Goal: Find specific page/section: Find specific page/section

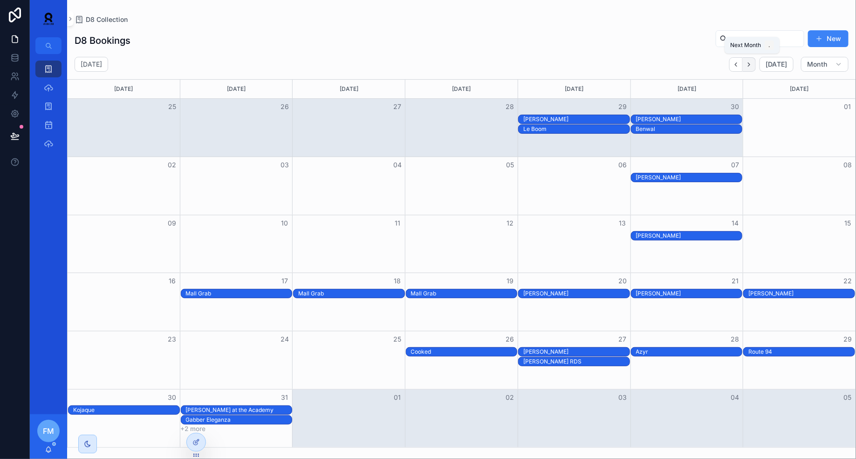
click at [752, 64] on icon "Next" at bounding box center [748, 64] width 7 height 7
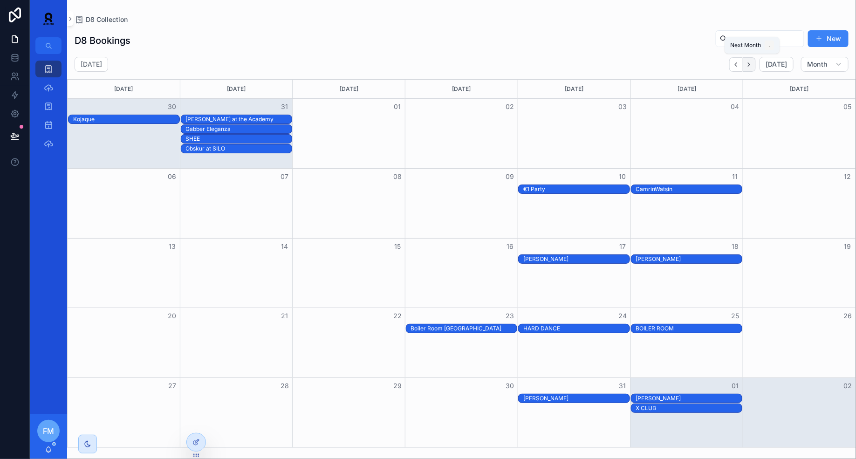
click at [747, 69] on button "Next" at bounding box center [748, 64] width 13 height 14
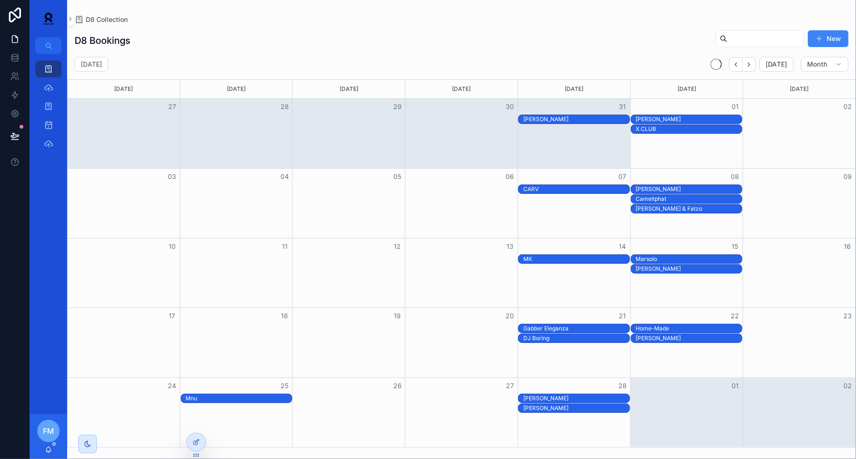
click at [747, 69] on button "Next" at bounding box center [748, 64] width 13 height 14
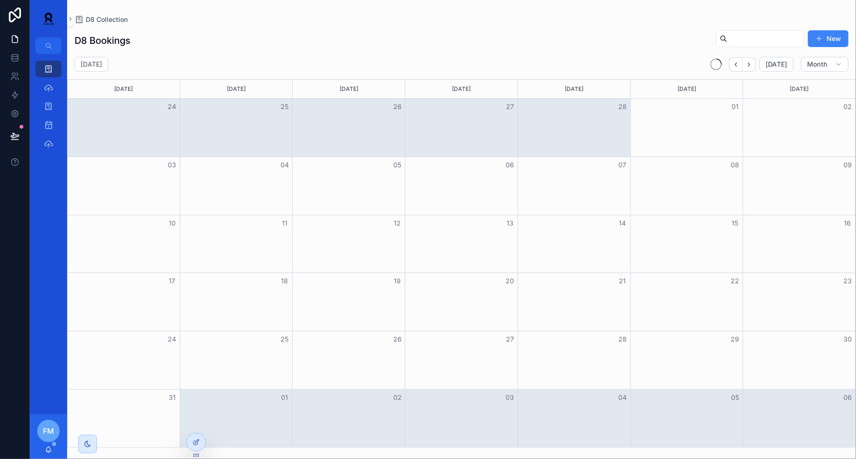
click at [747, 69] on button "Next" at bounding box center [748, 64] width 13 height 14
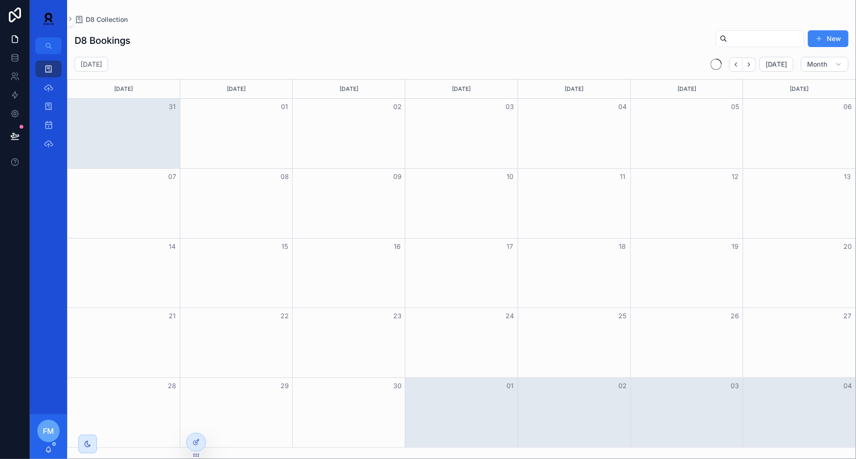
click at [747, 69] on button "Next" at bounding box center [748, 64] width 13 height 14
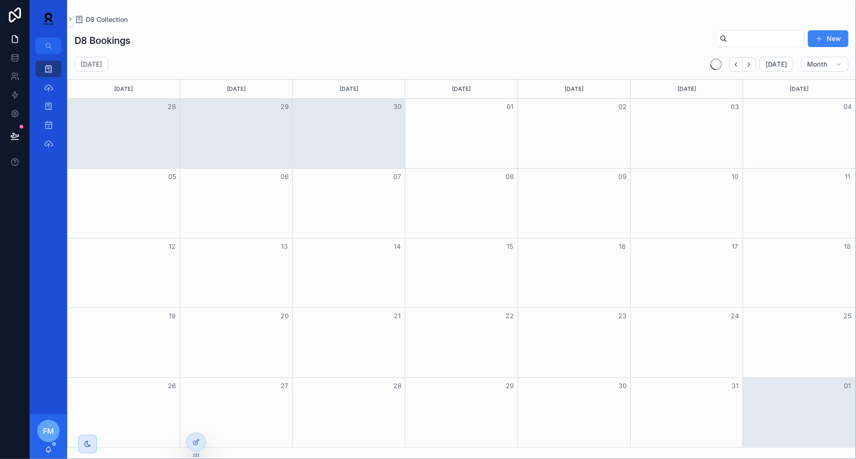
click at [747, 69] on button "Next" at bounding box center [748, 64] width 13 height 14
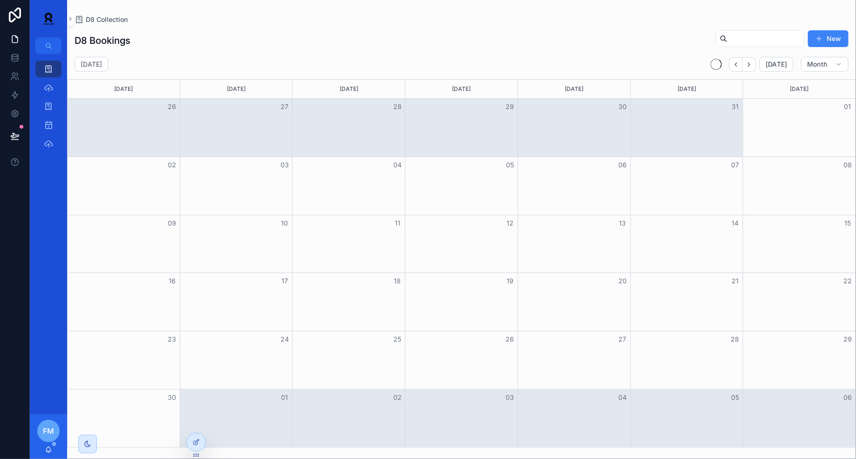
click at [747, 69] on button "Next" at bounding box center [748, 64] width 13 height 14
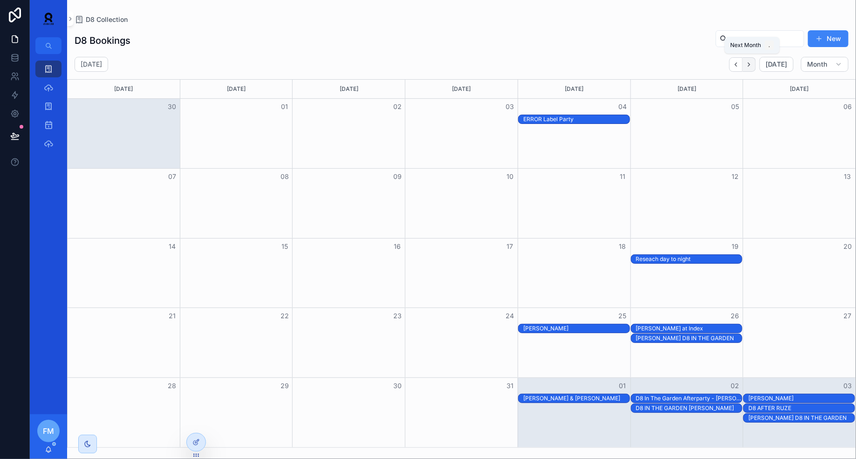
click at [755, 66] on button "Next" at bounding box center [748, 64] width 13 height 14
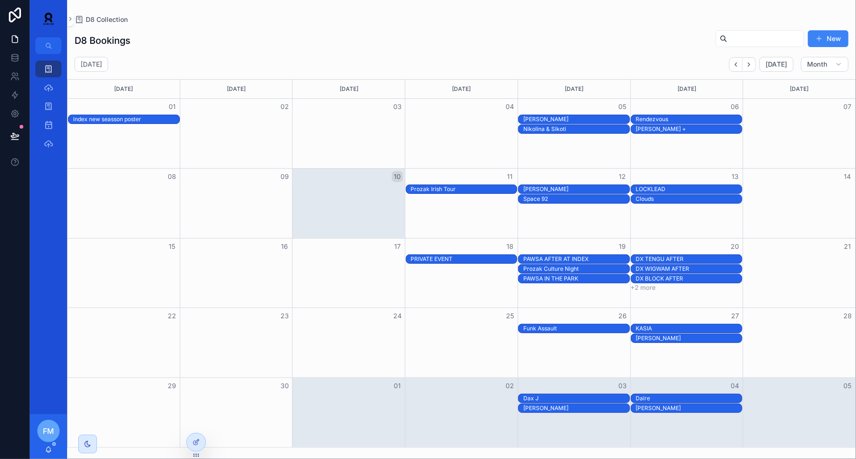
click at [660, 257] on div "DX TENGU AFTER" at bounding box center [689, 258] width 106 height 7
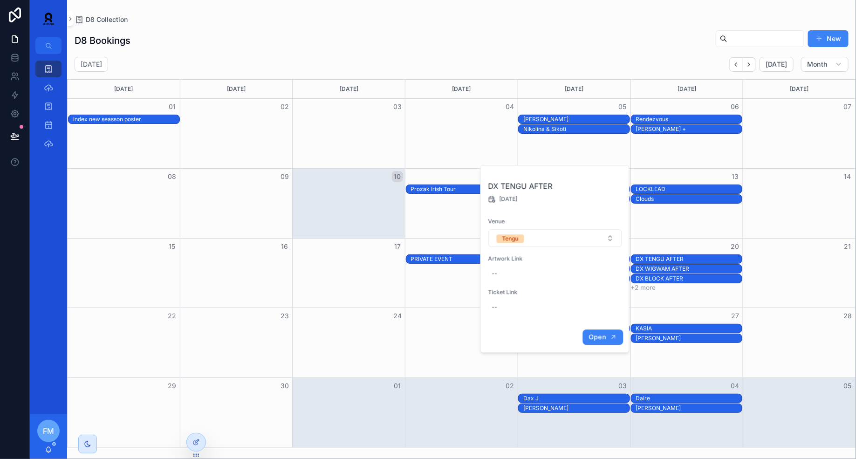
click at [598, 334] on span "Open" at bounding box center [596, 337] width 17 height 8
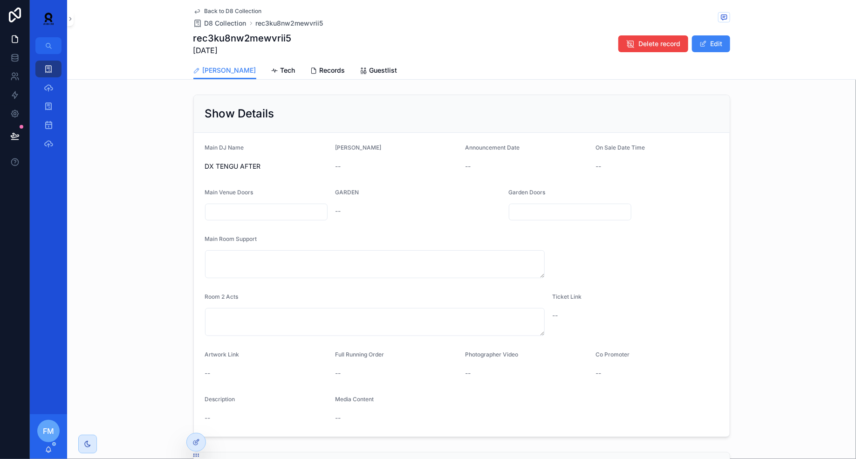
scroll to position [212, 0]
